Goal: Check status: Check status

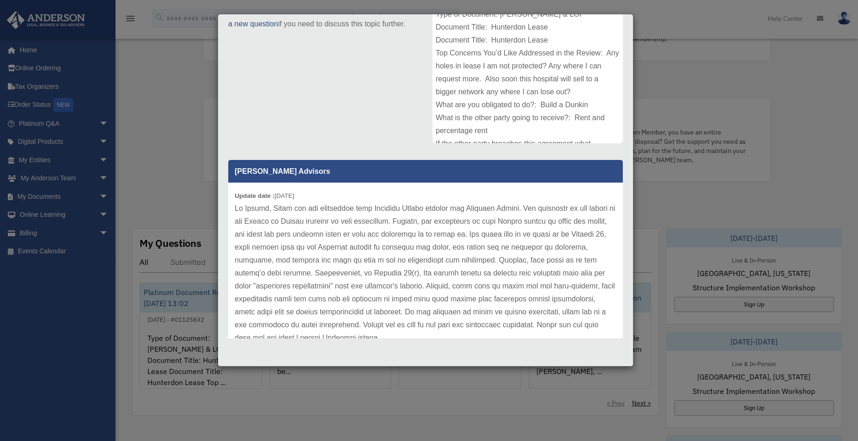
scroll to position [25, 0]
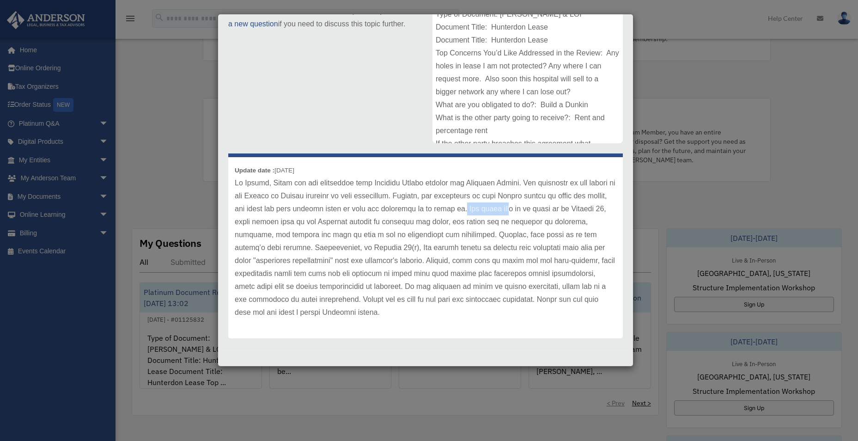
drag, startPoint x: 447, startPoint y: 208, endPoint x: 496, endPoint y: 215, distance: 48.9
click at [496, 215] on p at bounding box center [426, 247] width 382 height 142
drag, startPoint x: 496, startPoint y: 215, endPoint x: 446, endPoint y: 231, distance: 52.6
click at [446, 231] on p at bounding box center [426, 247] width 382 height 142
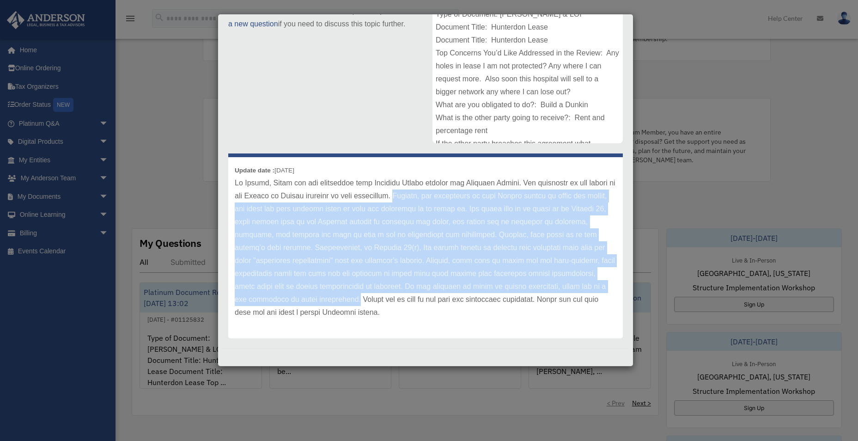
drag, startPoint x: 388, startPoint y: 194, endPoint x: 273, endPoint y: 296, distance: 154.1
click at [273, 296] on p at bounding box center [426, 247] width 382 height 142
drag, startPoint x: 273, startPoint y: 296, endPoint x: 255, endPoint y: 254, distance: 45.9
copy p "Overall, the provisions of this Letter appear to favor the tenant, but there ar…"
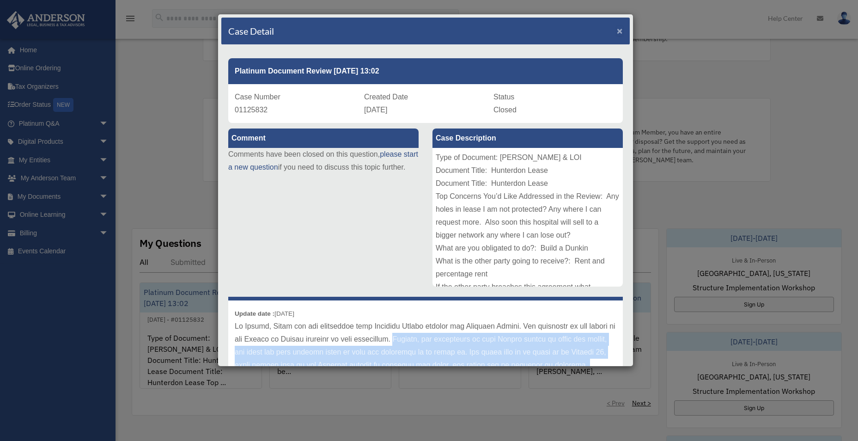
click at [617, 30] on span "×" at bounding box center [620, 30] width 6 height 11
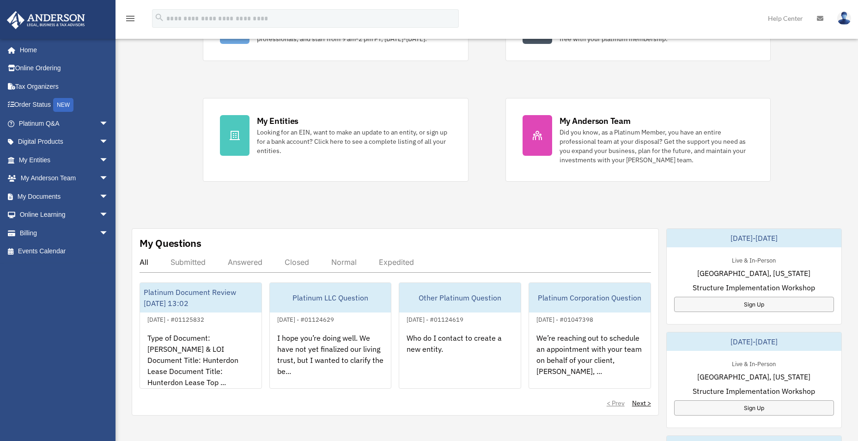
scroll to position [277, 0]
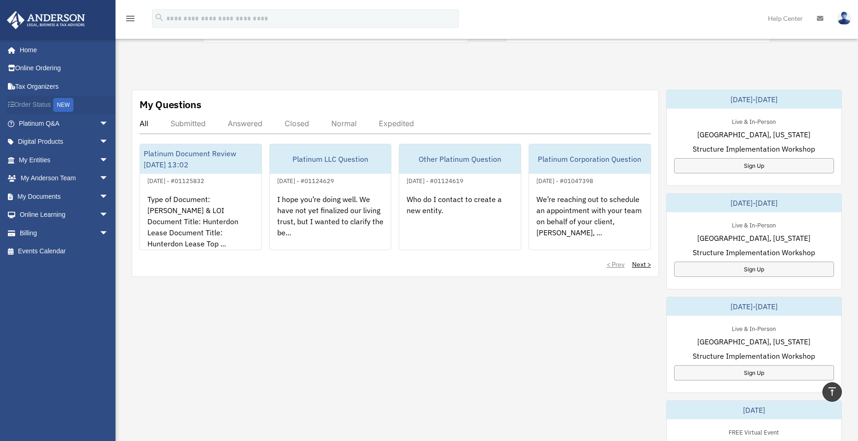
click at [47, 106] on link "Order Status NEW" at bounding box center [64, 105] width 116 height 19
click at [51, 102] on link "Order Status NEW" at bounding box center [64, 105] width 116 height 19
click at [73, 103] on div "NEW" at bounding box center [63, 105] width 20 height 14
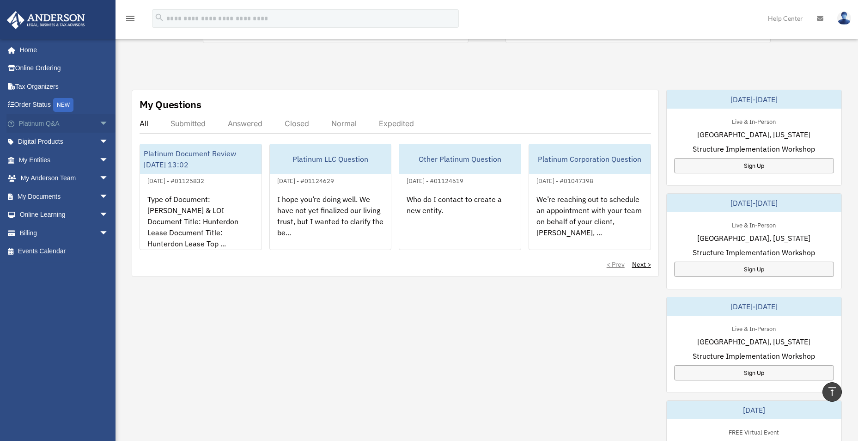
click at [102, 126] on span "arrow_drop_down" at bounding box center [108, 123] width 18 height 19
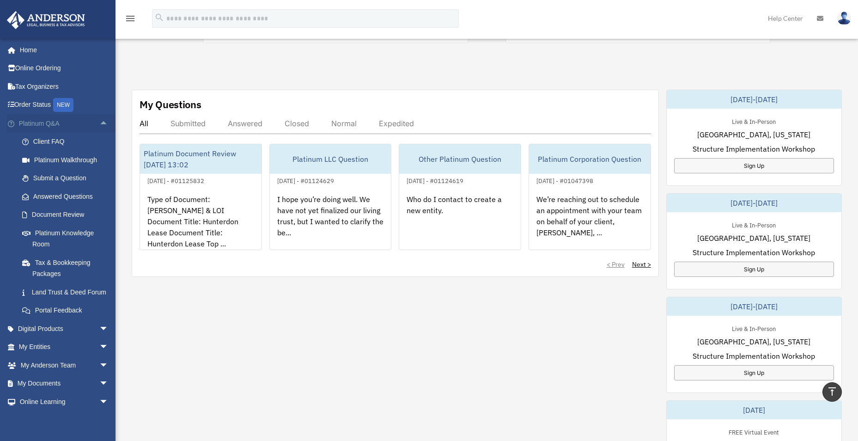
click at [102, 126] on span "arrow_drop_up" at bounding box center [108, 123] width 18 height 19
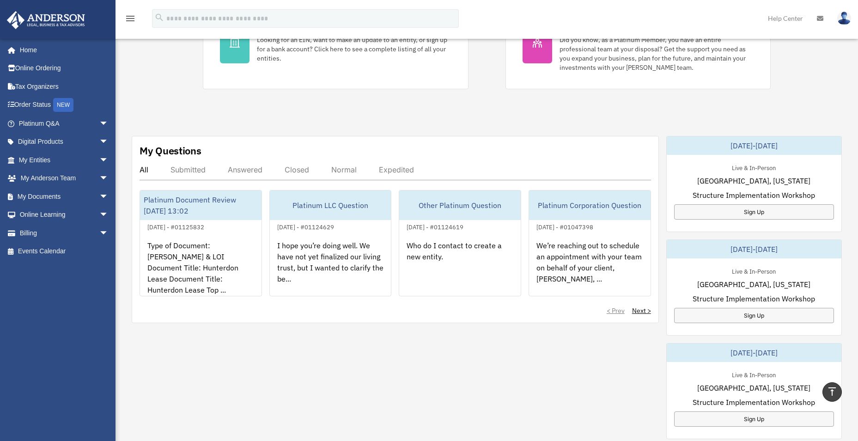
scroll to position [277, 0]
